Goal: Task Accomplishment & Management: Complete application form

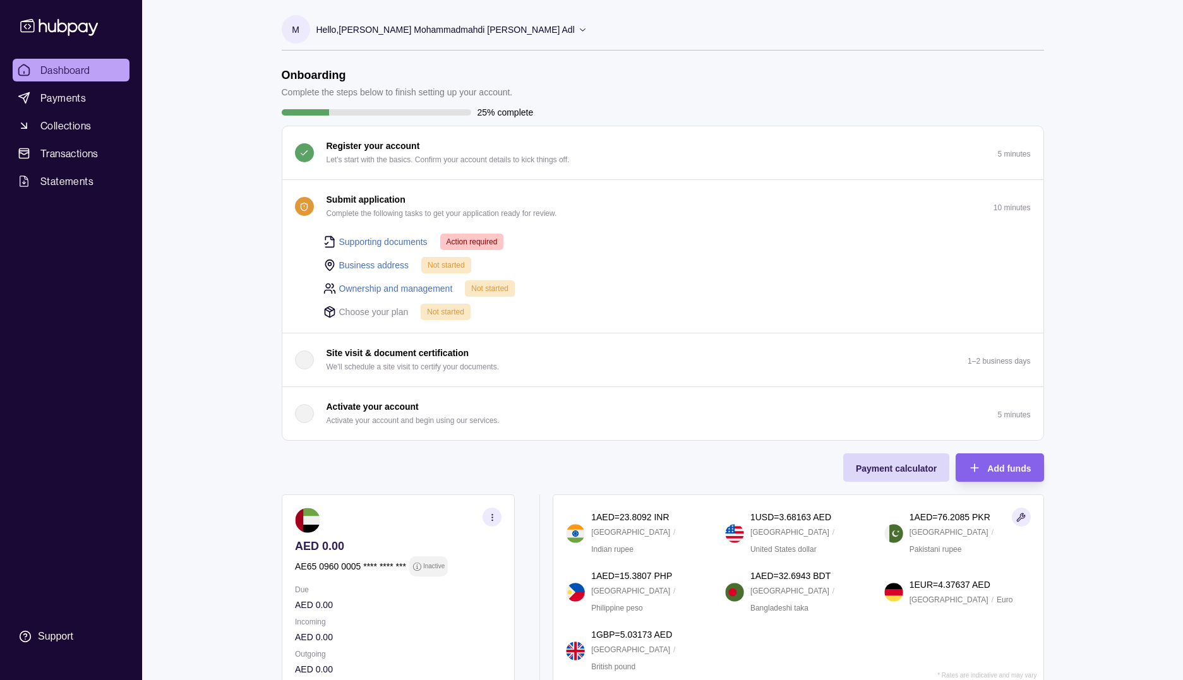
click at [383, 240] on link "Supporting documents" at bounding box center [383, 242] width 88 height 14
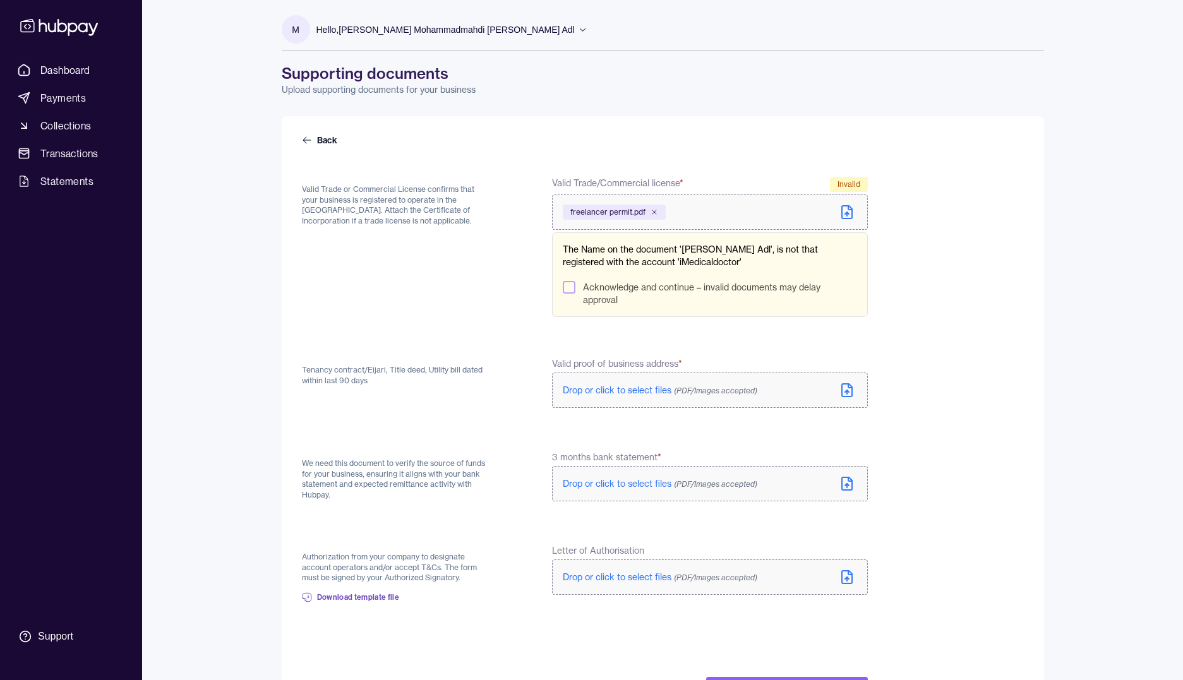
click at [412, 33] on p "Hello, [PERSON_NAME] Mohammadmahdi [PERSON_NAME] Adl" at bounding box center [445, 30] width 258 height 14
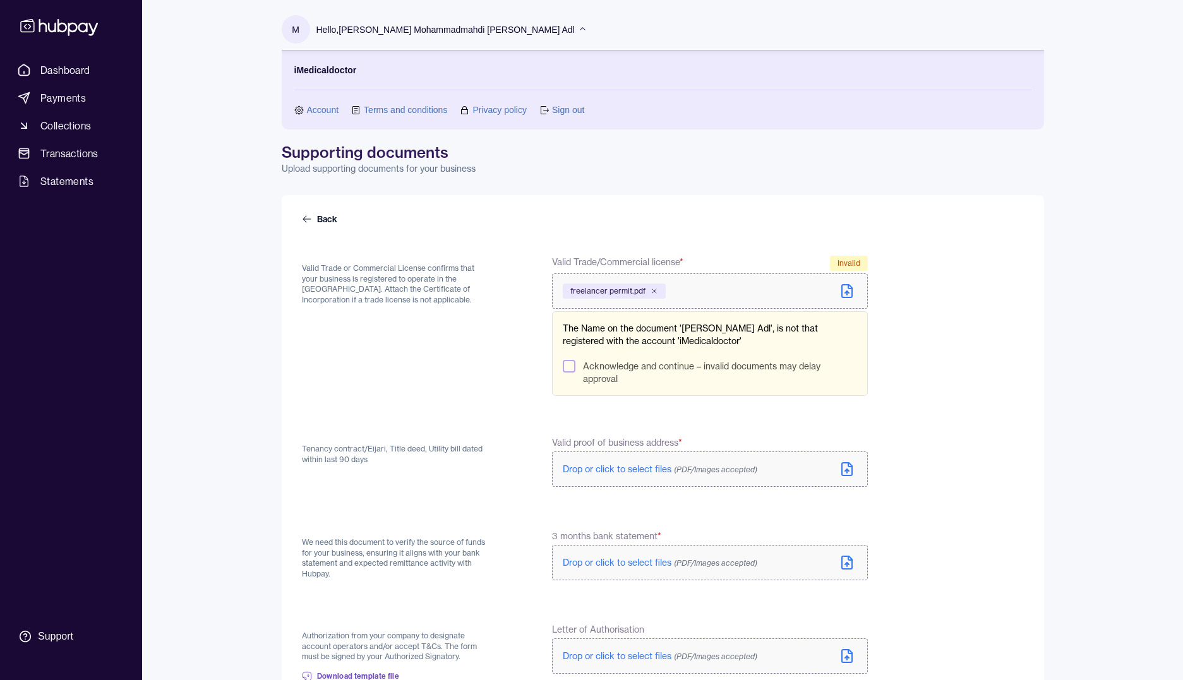
click at [331, 108] on link "Account" at bounding box center [323, 110] width 32 height 14
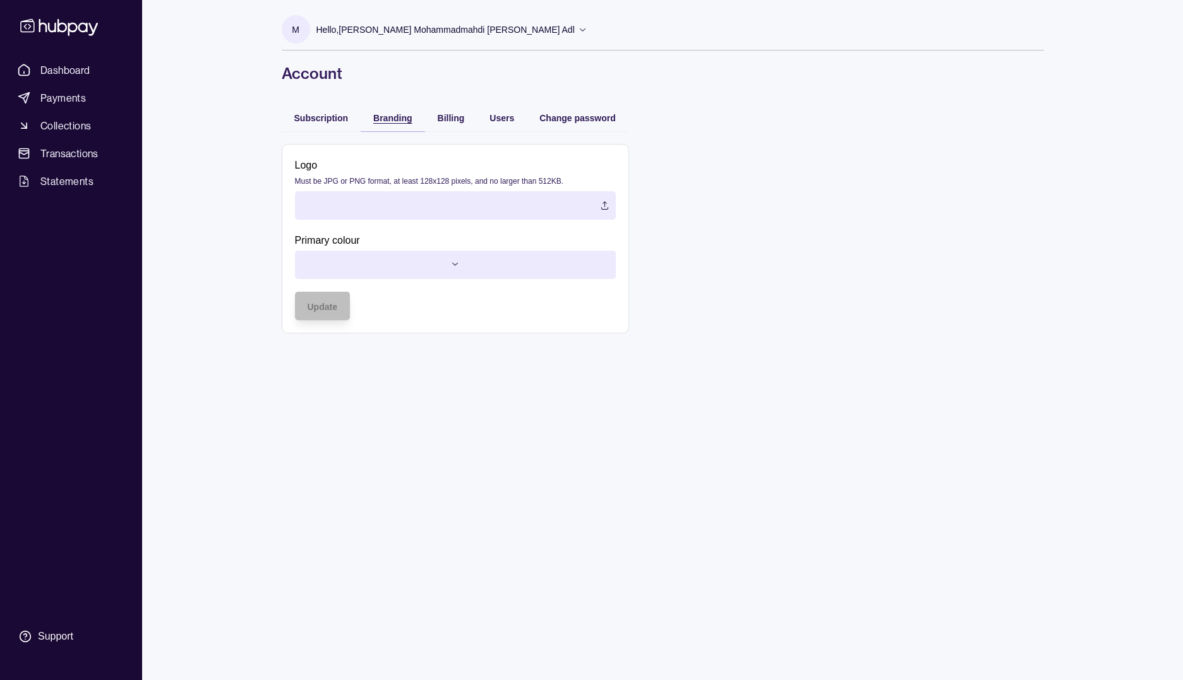
click at [397, 121] on span "Branding" at bounding box center [392, 118] width 39 height 10
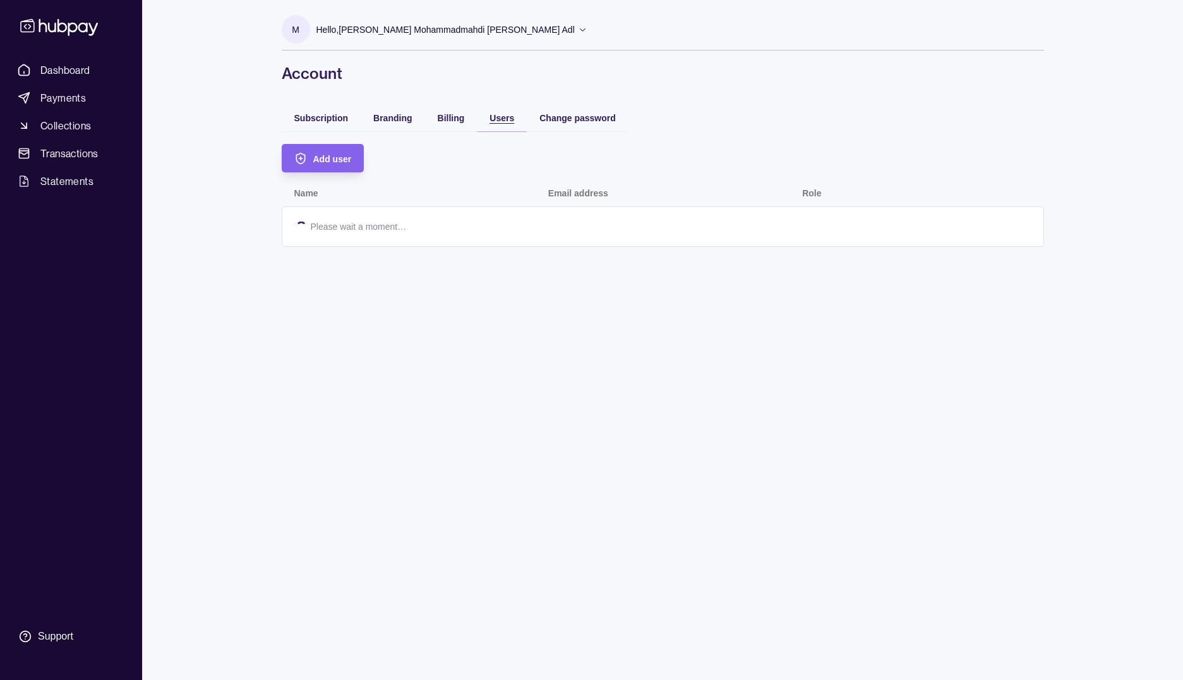
click at [500, 114] on span "Users" at bounding box center [501, 118] width 25 height 10
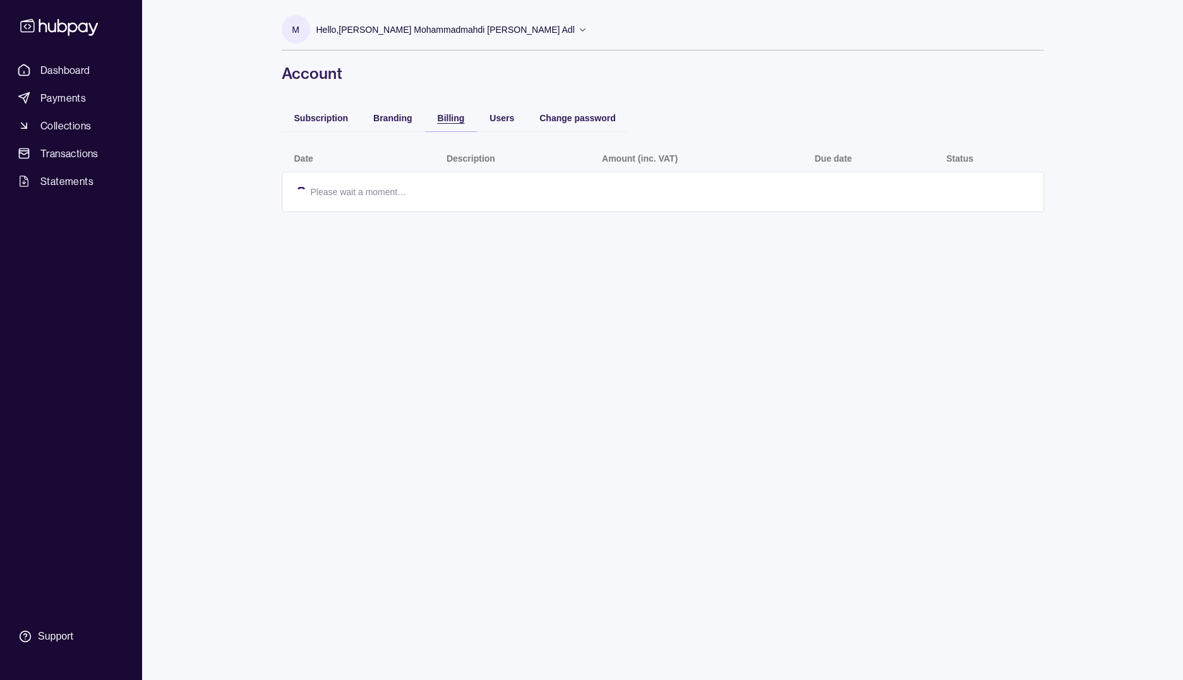
click at [461, 121] on span "Billing" at bounding box center [451, 118] width 27 height 10
click at [412, 119] on div "Branding" at bounding box center [393, 118] width 64 height 28
click at [387, 123] on div "Branding" at bounding box center [392, 117] width 39 height 15
click at [320, 122] on span "Subscription" at bounding box center [321, 118] width 54 height 10
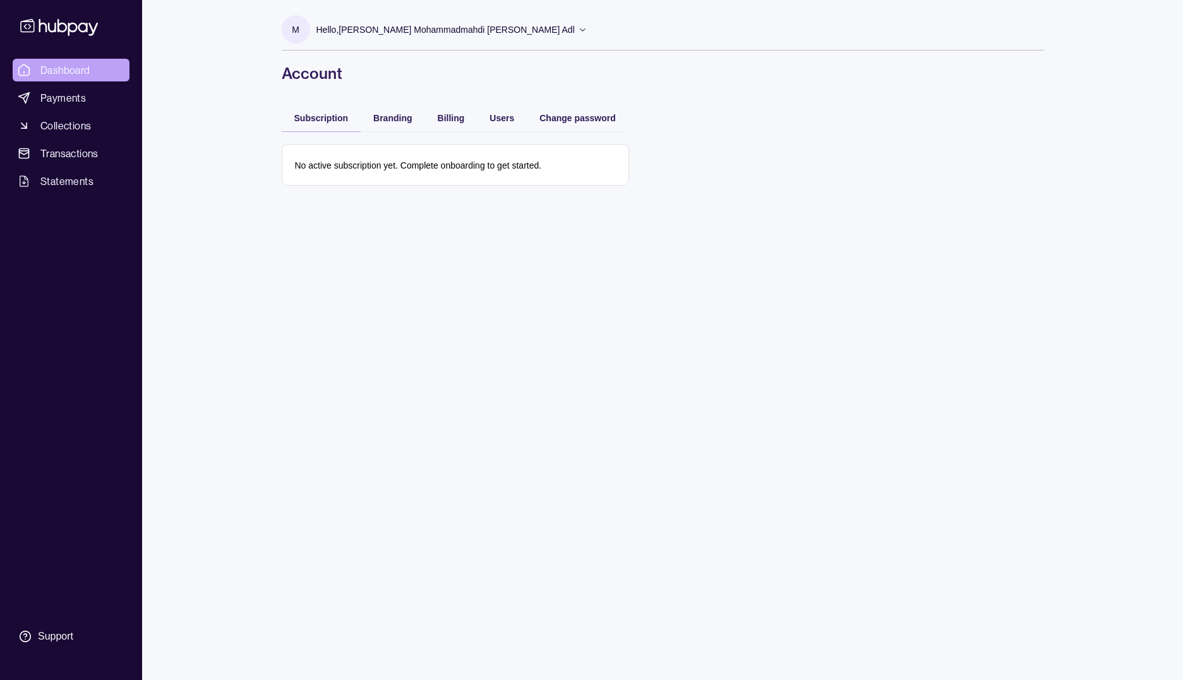
click at [68, 77] on span "Dashboard" at bounding box center [65, 70] width 50 height 15
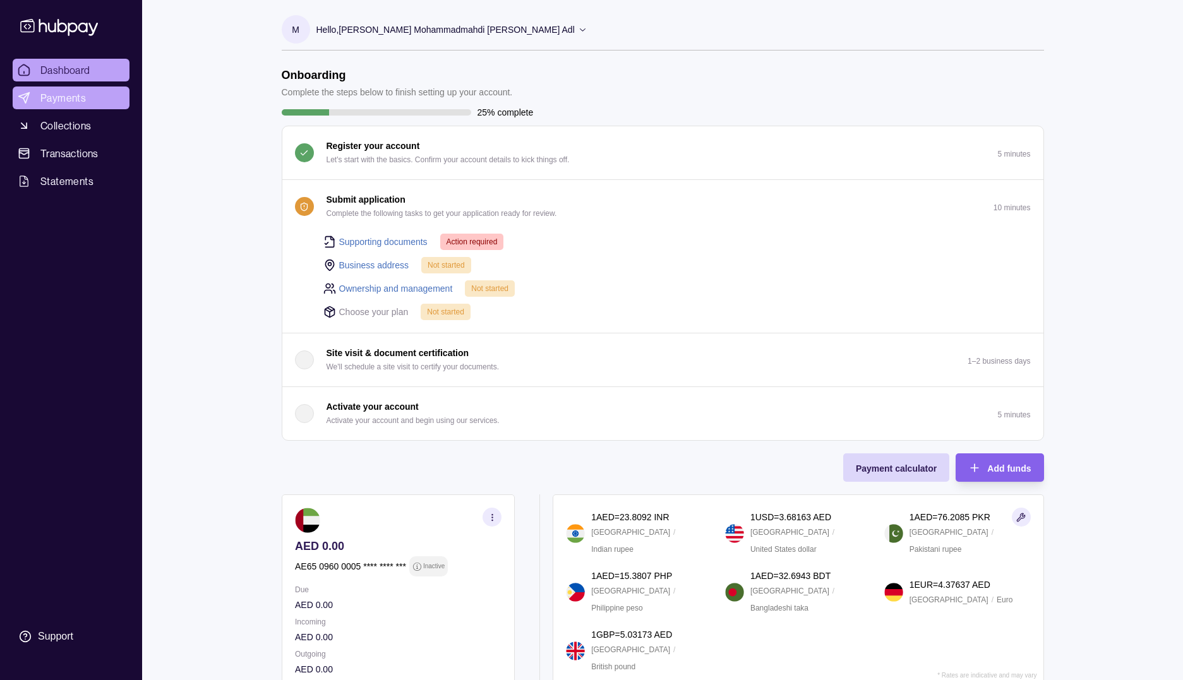
click at [102, 108] on link "Payments" at bounding box center [71, 97] width 117 height 23
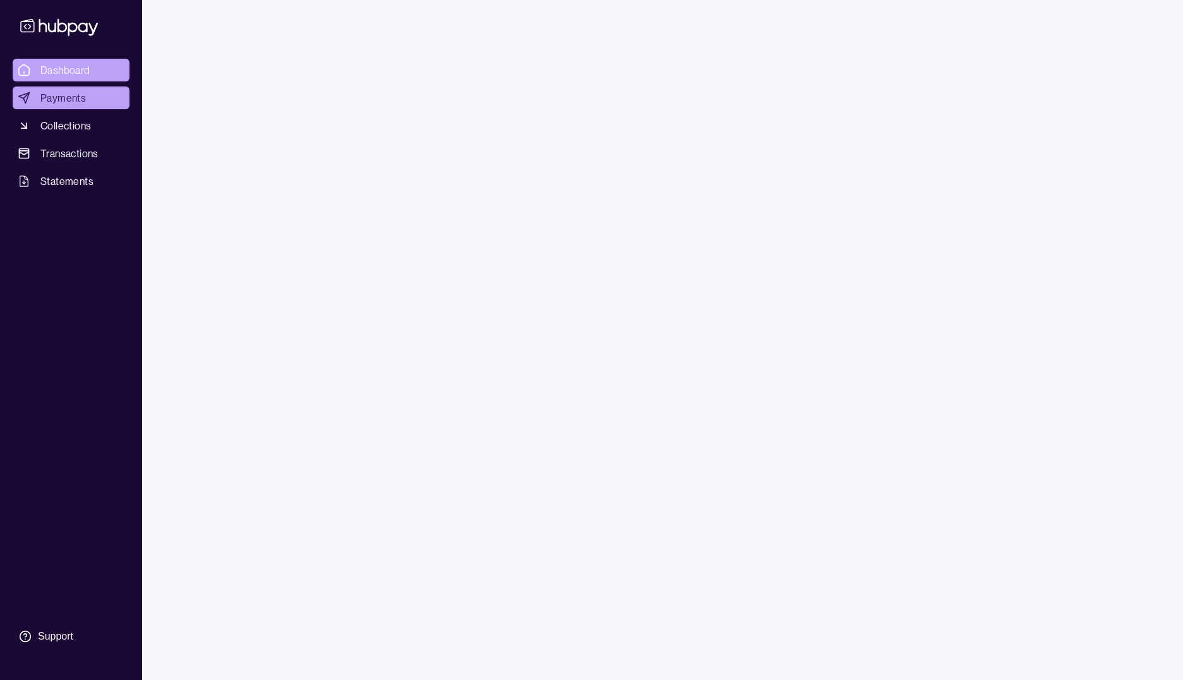
click at [93, 71] on link "Dashboard" at bounding box center [71, 70] width 117 height 23
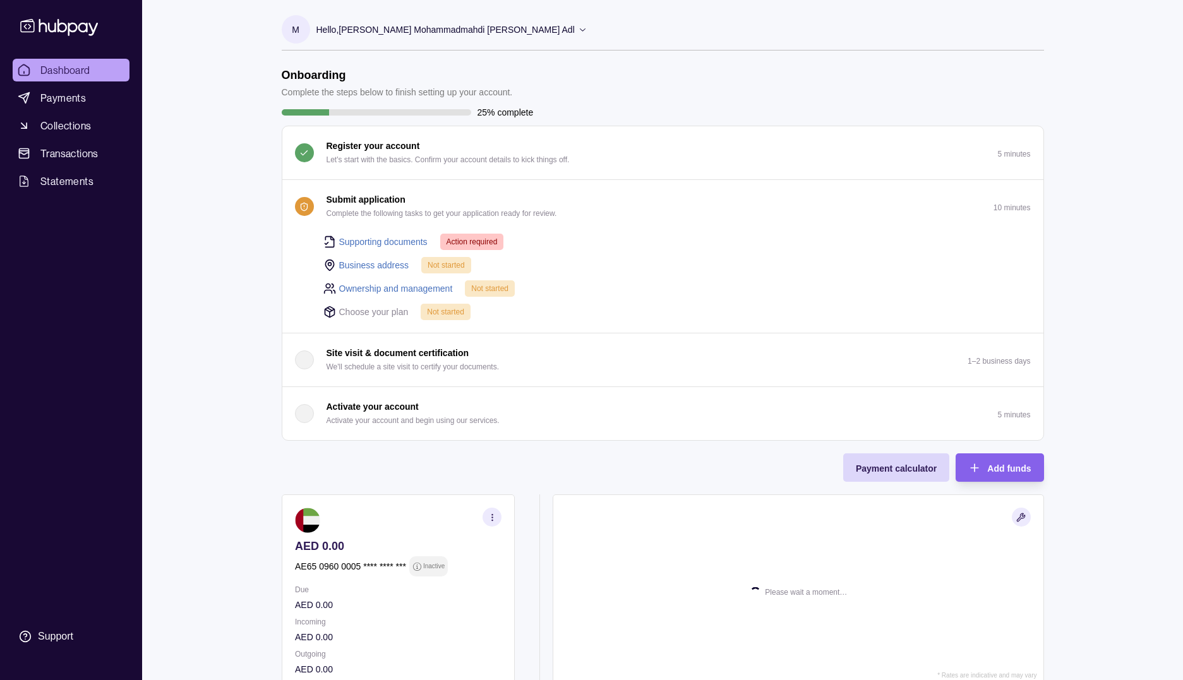
click at [369, 268] on link "Business address" at bounding box center [374, 265] width 70 height 14
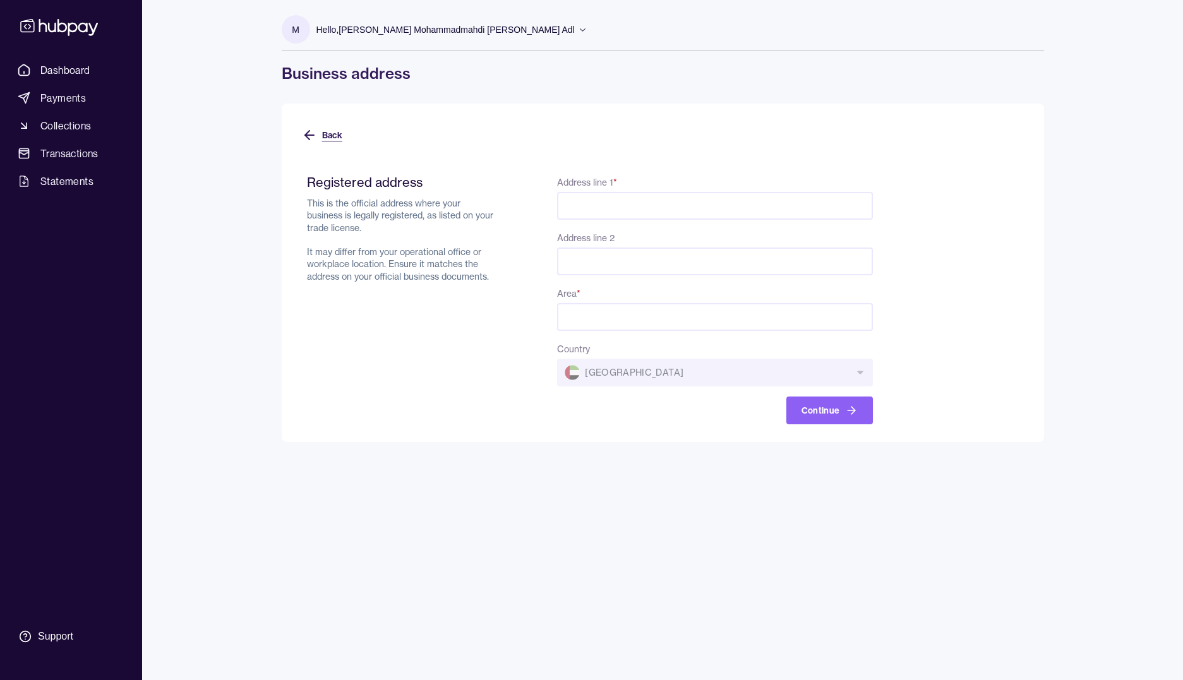
click at [307, 128] on icon at bounding box center [309, 135] width 15 height 15
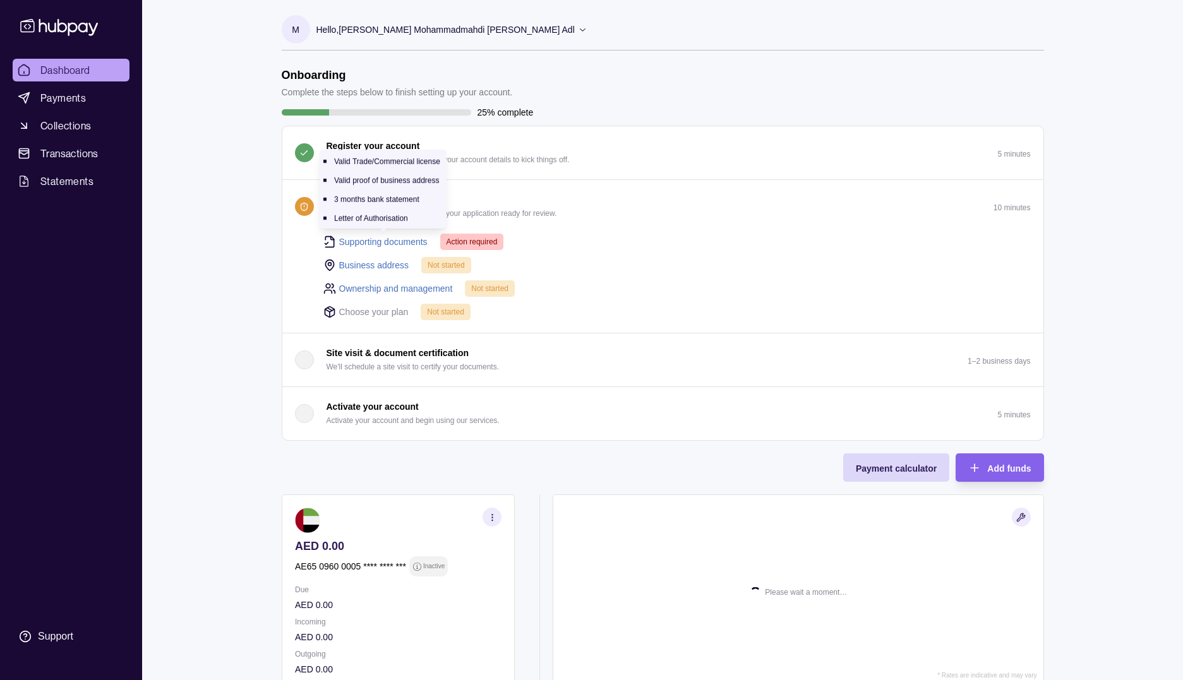
click at [398, 237] on link "Supporting documents" at bounding box center [383, 242] width 88 height 14
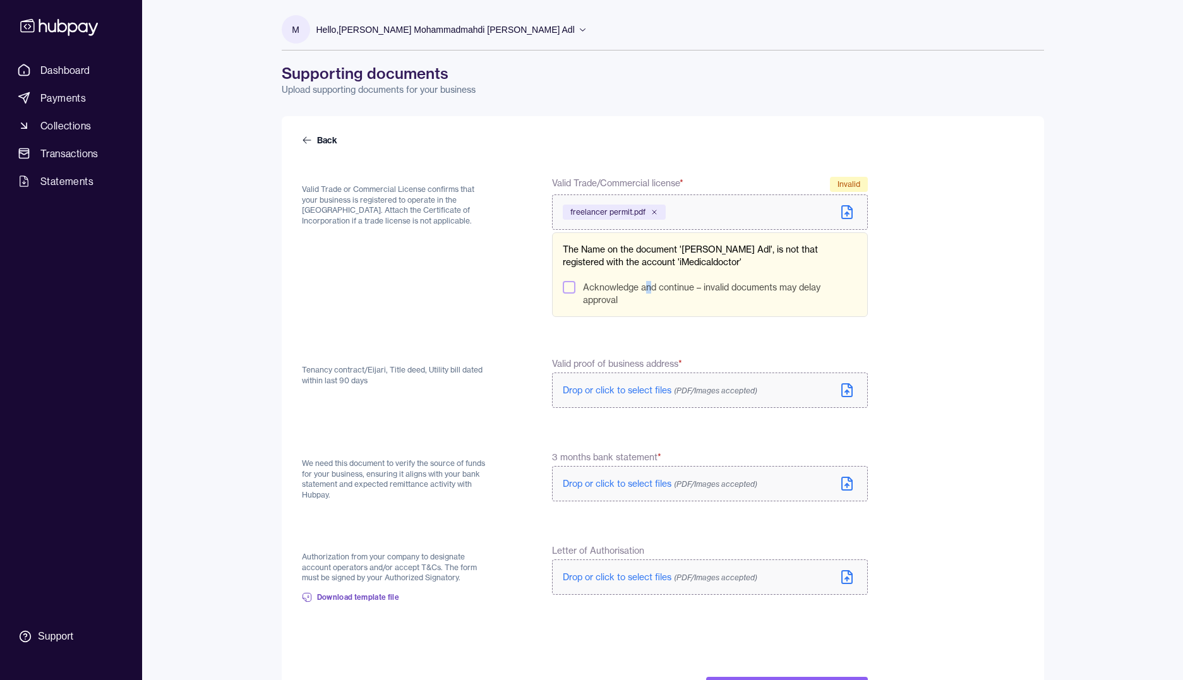
click at [647, 285] on label "Acknowledge and continue – invalid documents may delay approval" at bounding box center [719, 293] width 273 height 25
click at [617, 289] on label "Acknowledge and continue – invalid documents may delay approval" at bounding box center [719, 293] width 273 height 25
click at [575, 289] on button "Acknowledge and continue – invalid documents may delay approval" at bounding box center [569, 287] width 13 height 13
click at [621, 295] on label "Acknowledge and continue – invalid documents may delay approval" at bounding box center [719, 293] width 273 height 25
click at [575, 294] on button "Acknowledge and continue – invalid documents may delay approval" at bounding box center [569, 287] width 13 height 13
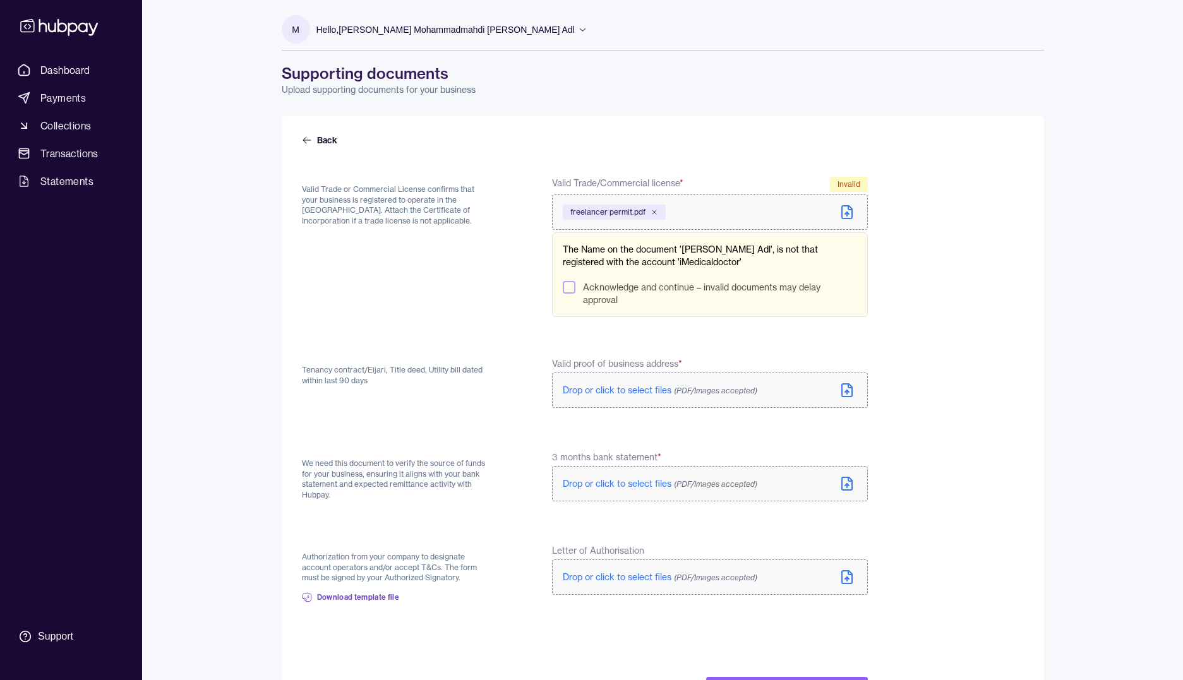
scroll to position [57, 0]
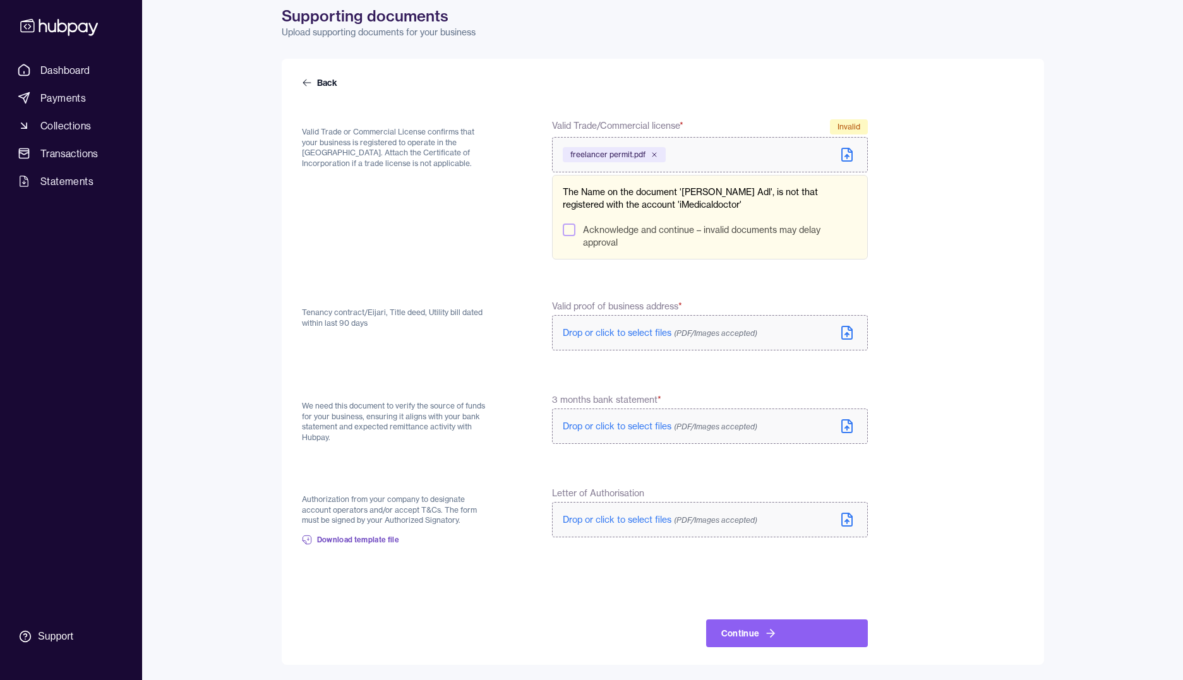
type button "on"
